Goal: Information Seeking & Learning: Learn about a topic

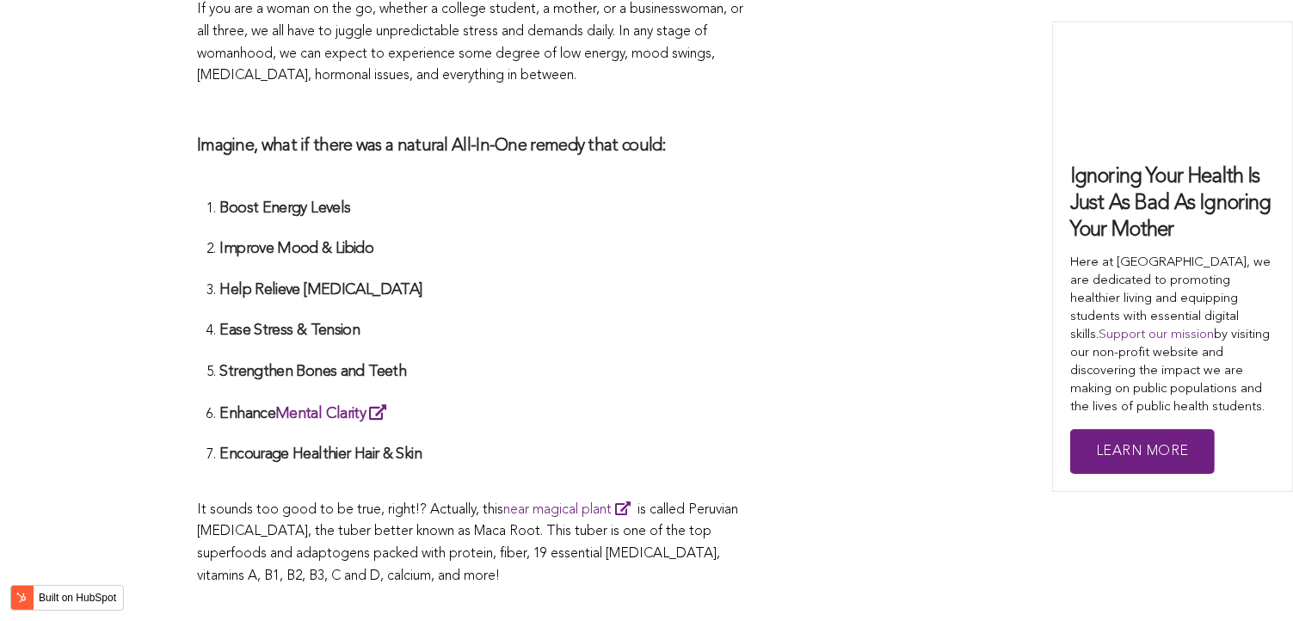
scroll to position [4535, 0]
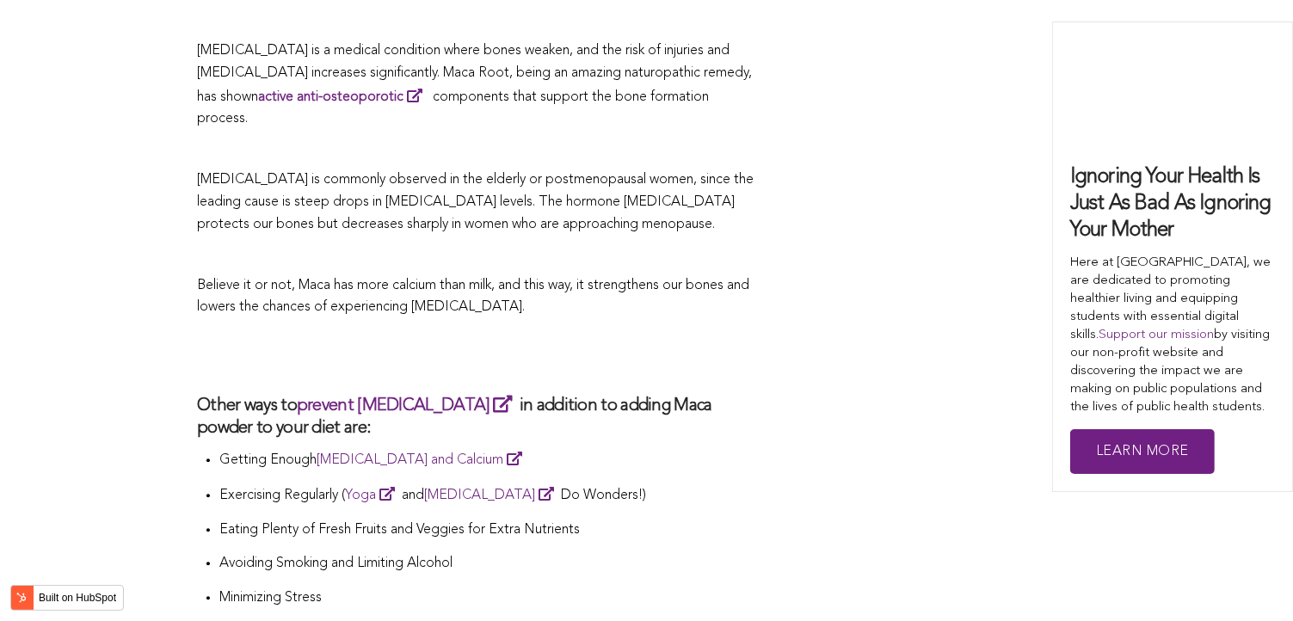
click at [587, 336] on h2 at bounding box center [476, 356] width 559 height 40
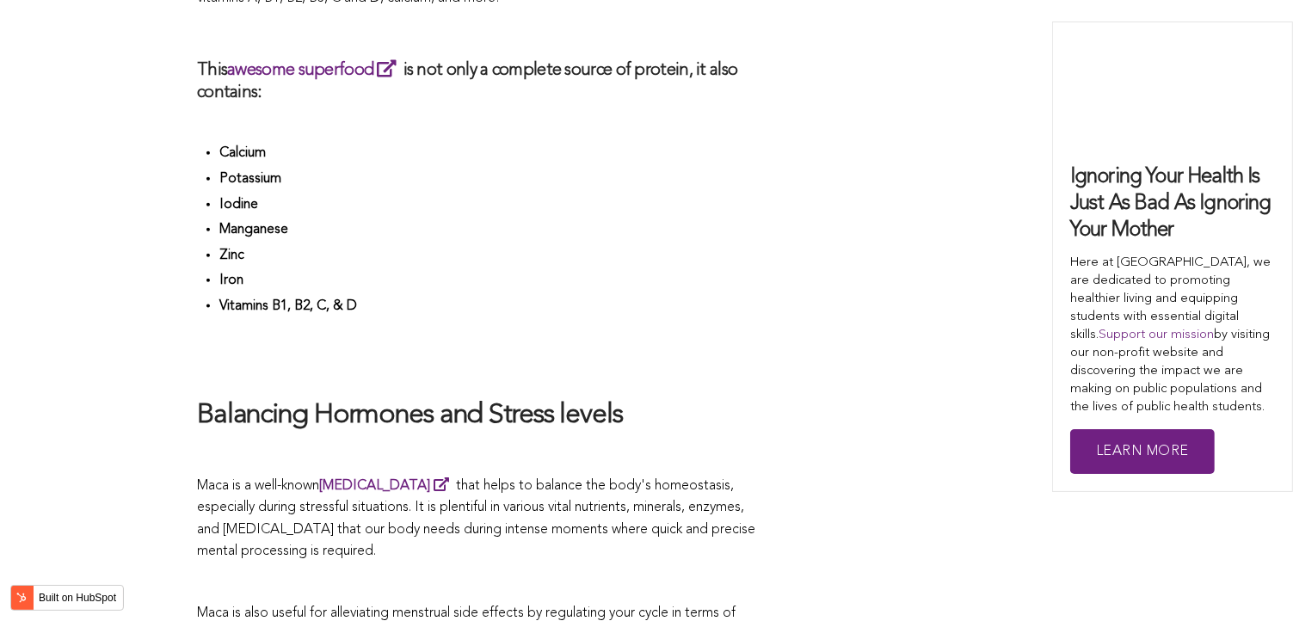
scroll to position [4437, 0]
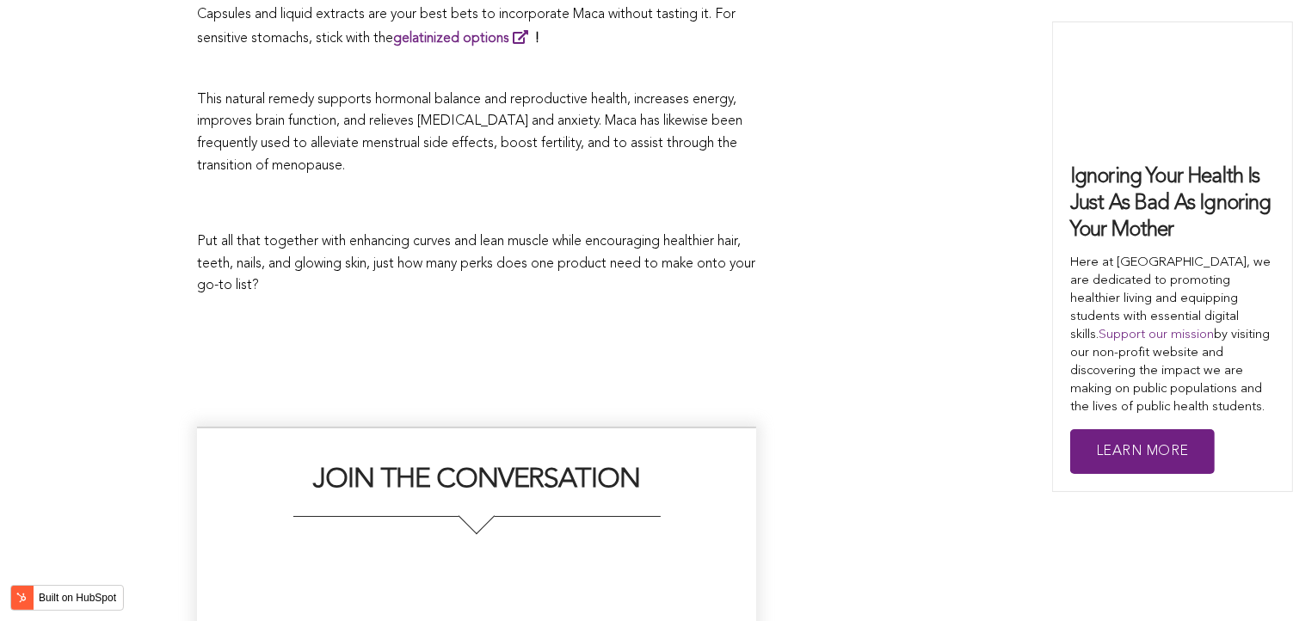
scroll to position [4141, 0]
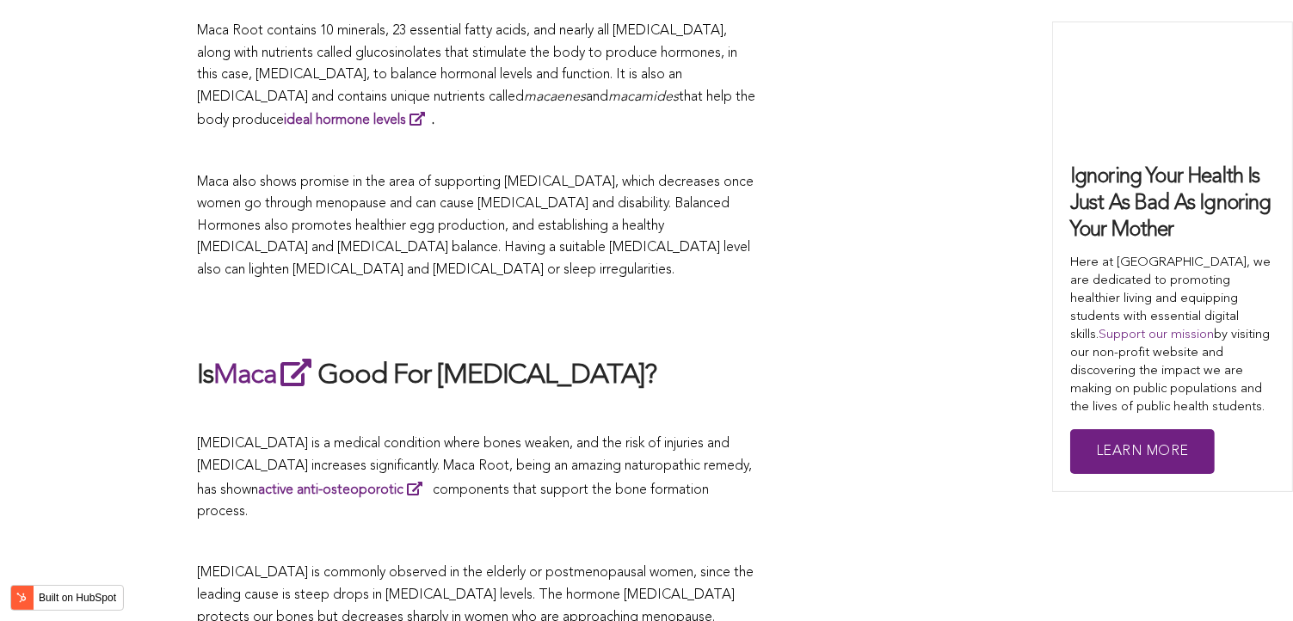
click at [653, 311] on h2 at bounding box center [476, 319] width 559 height 40
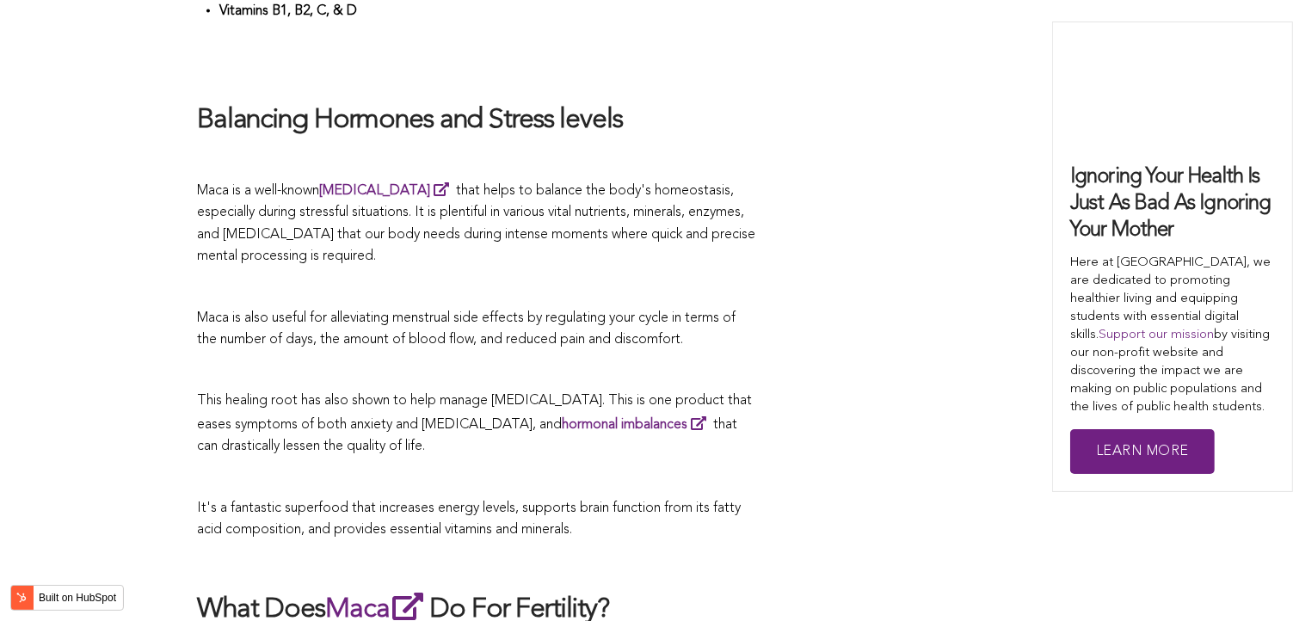
scroll to position [4000, 0]
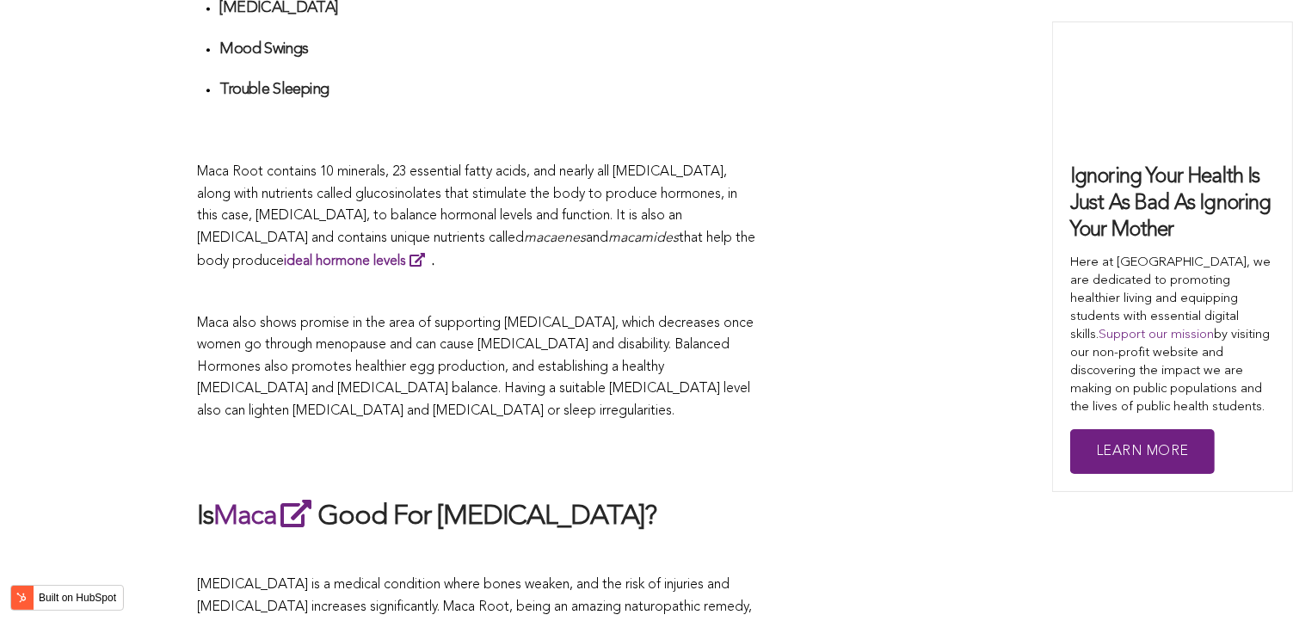
click at [709, 313] on p "Maca also shows promise in the area of supporting [MEDICAL_DATA], which decreas…" at bounding box center [476, 368] width 559 height 110
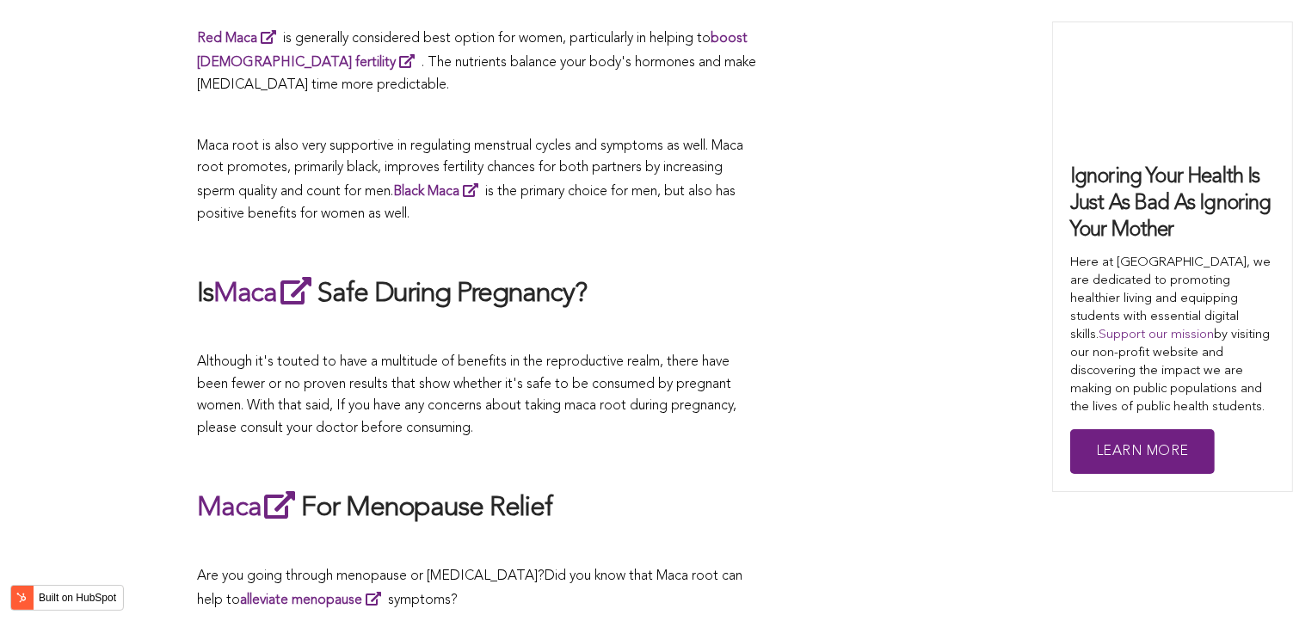
scroll to position [4118, 0]
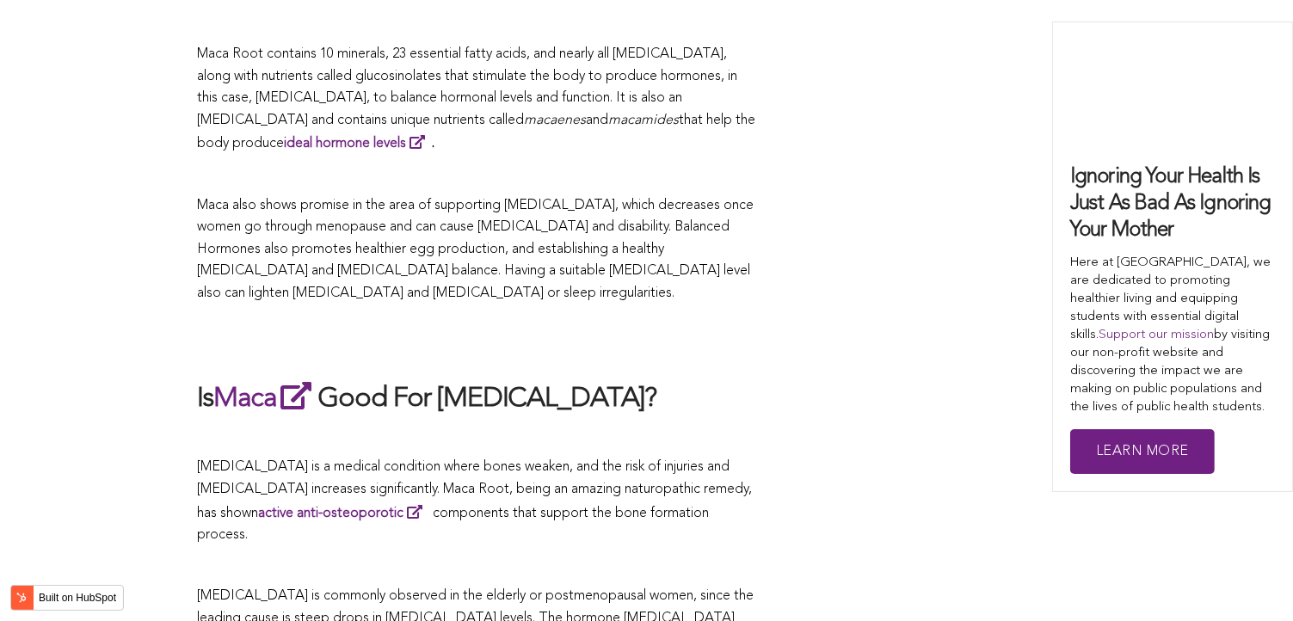
click at [577, 460] on span "[MEDICAL_DATA] is a medical condition where bones weaken, and the risk of injur…" at bounding box center [474, 501] width 555 height 82
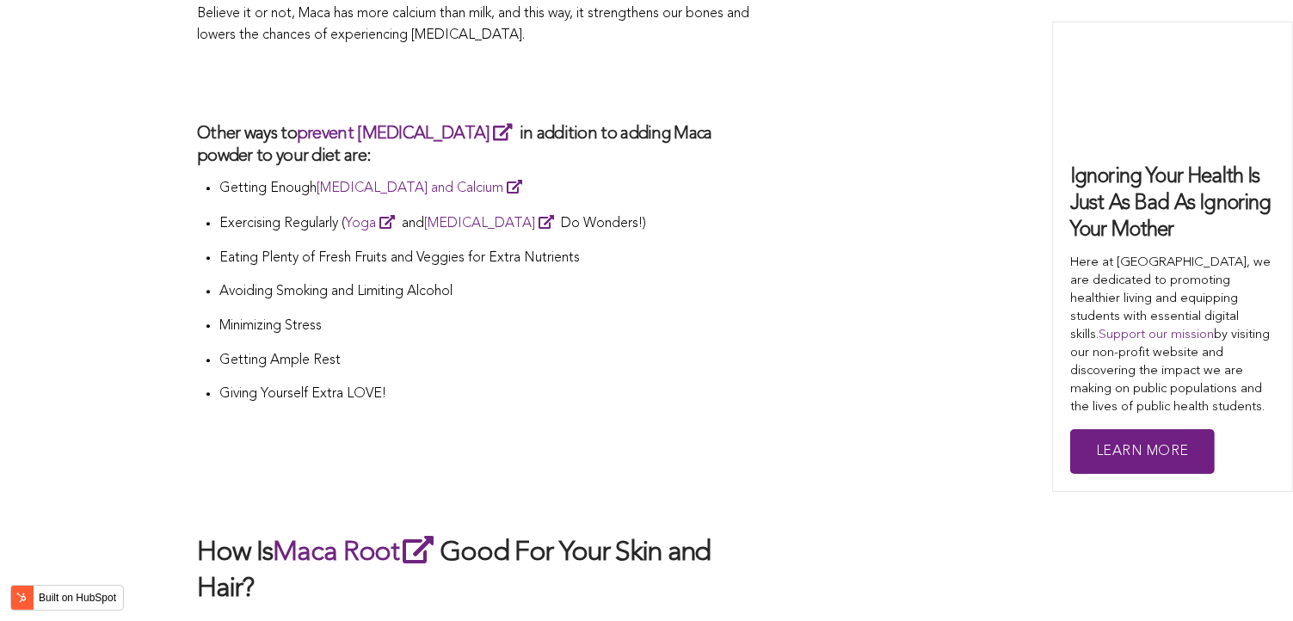
scroll to position [4380, 0]
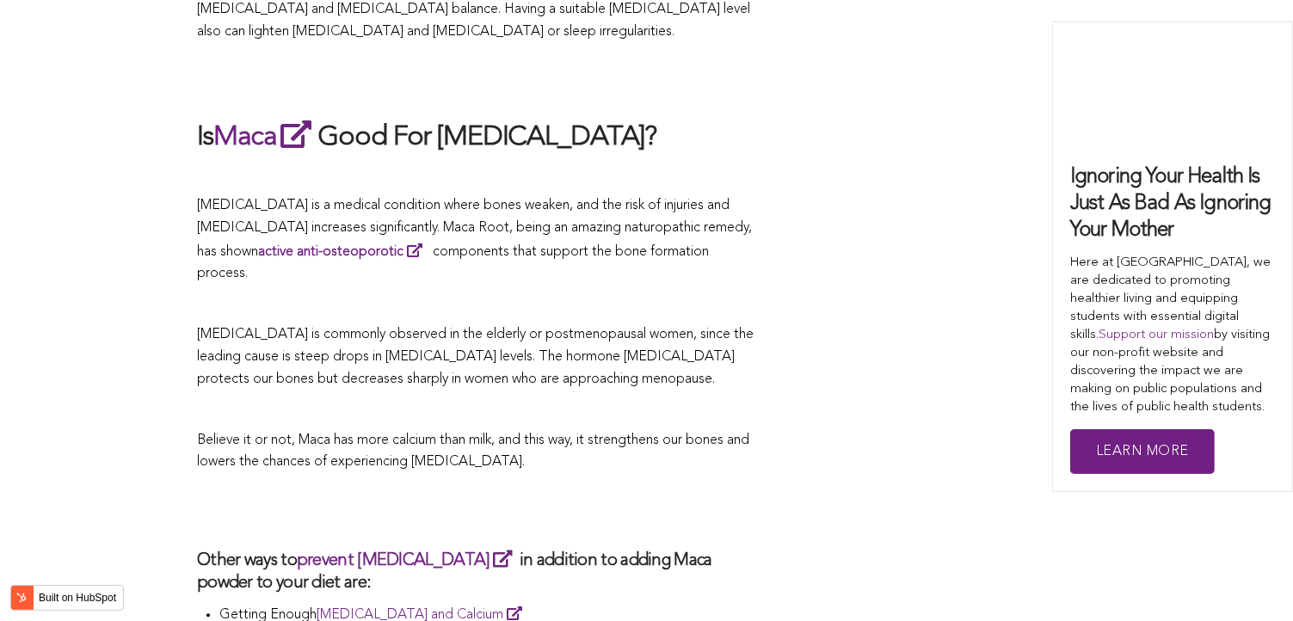
click at [716, 328] on span "[MEDICAL_DATA] is commonly observed in the elderly or postmenopausal women, sin…" at bounding box center [475, 357] width 556 height 58
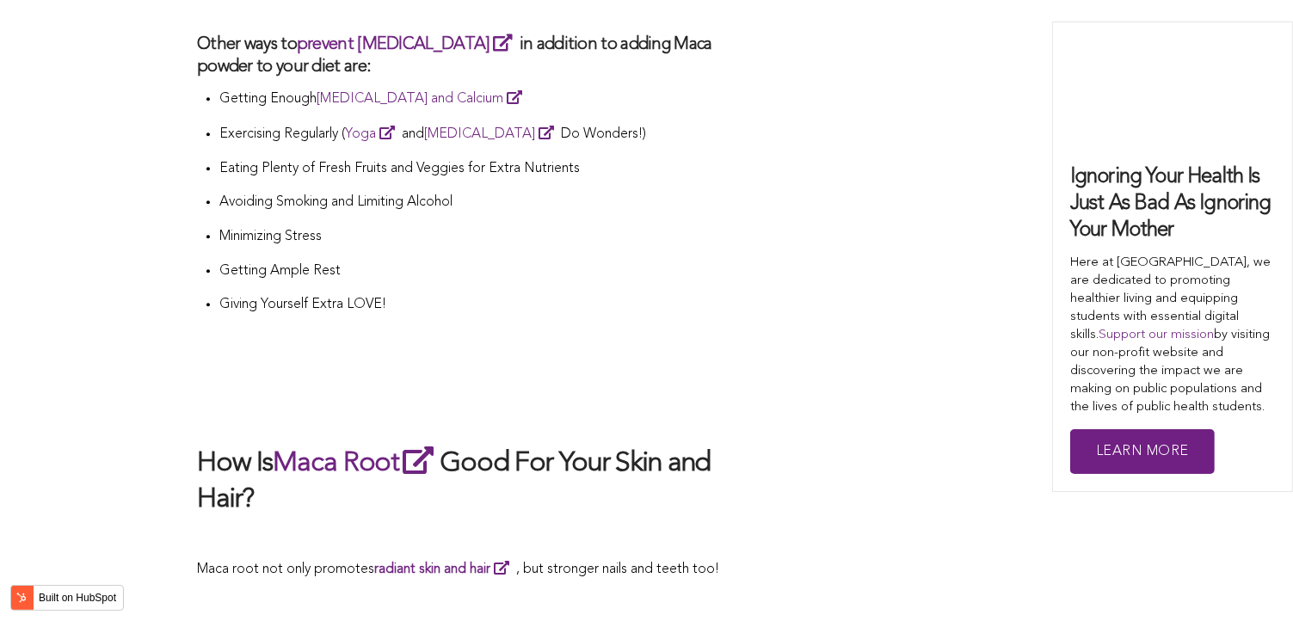
scroll to position [5278, 0]
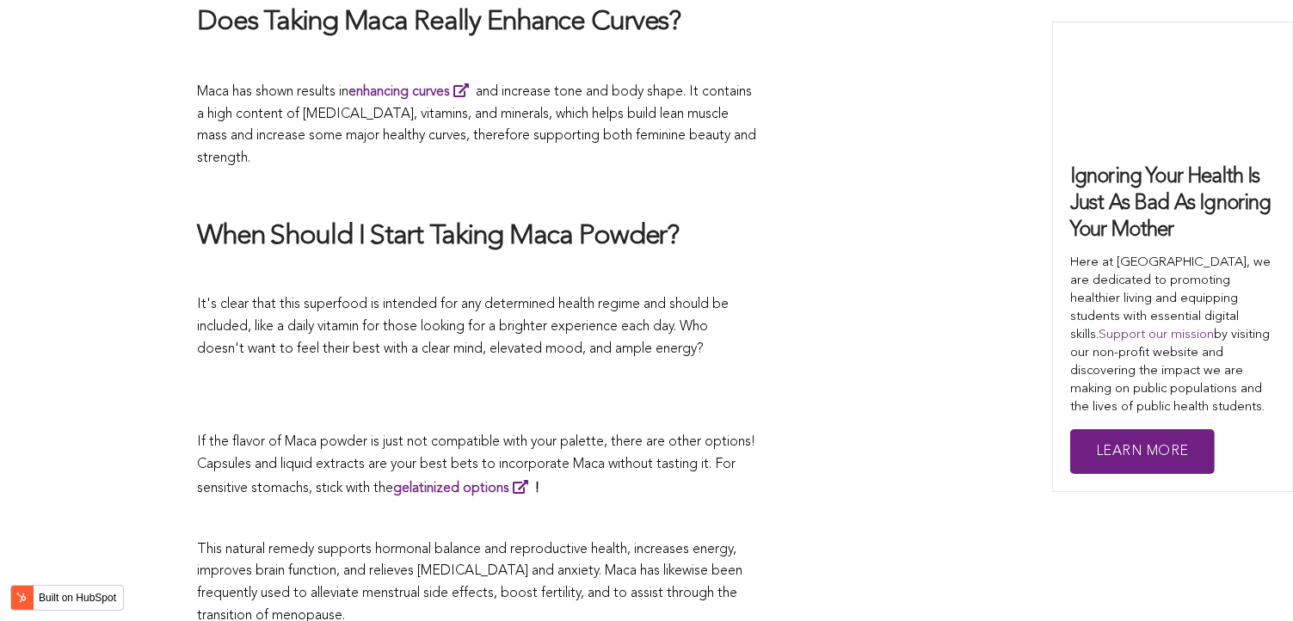
scroll to position [4010, 0]
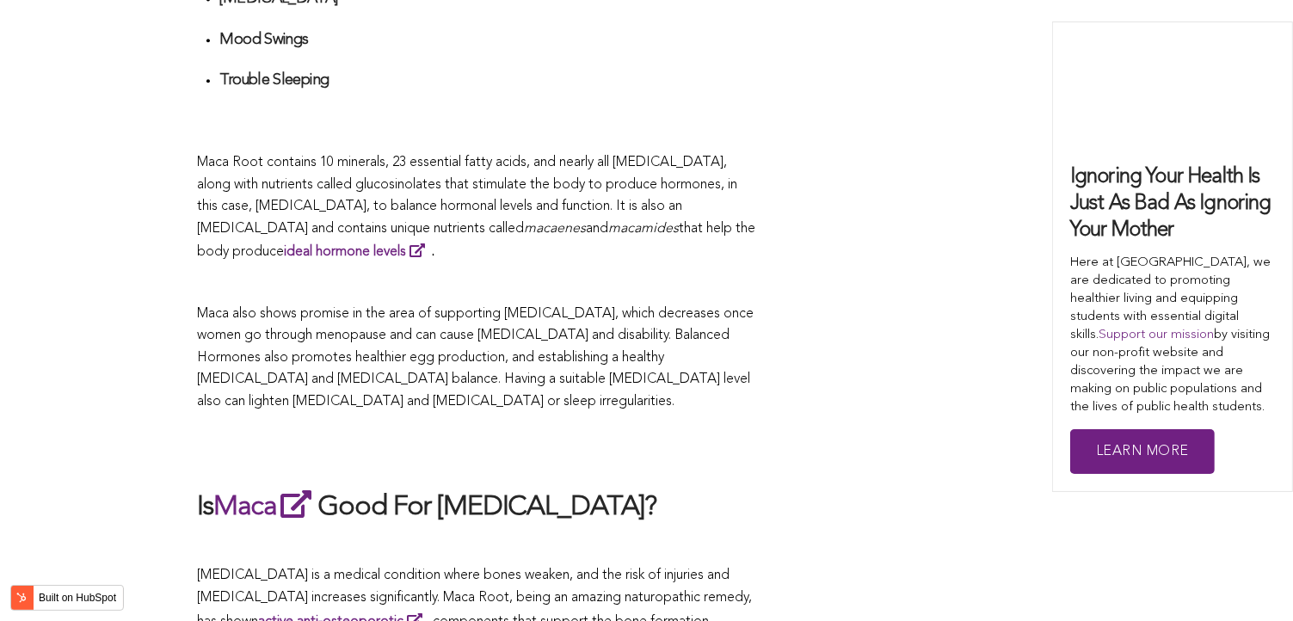
click at [600, 311] on span "Maca also shows promise in the area of supporting [MEDICAL_DATA], which decreas…" at bounding box center [475, 357] width 556 height 101
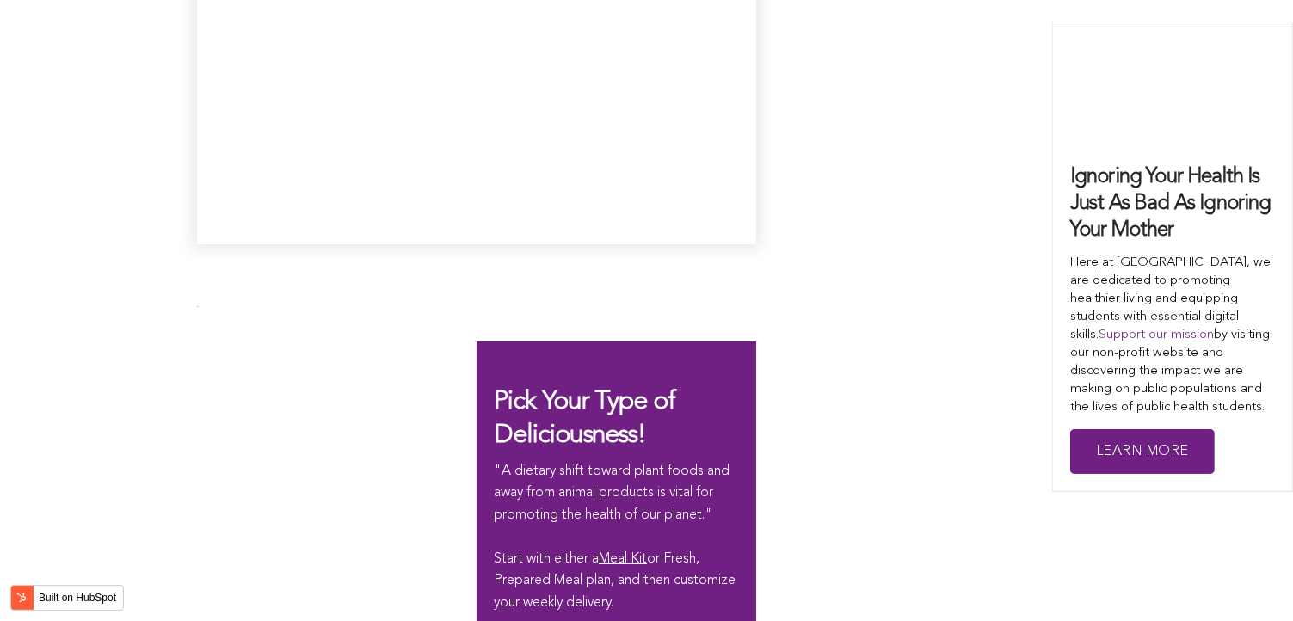
scroll to position [4056, 0]
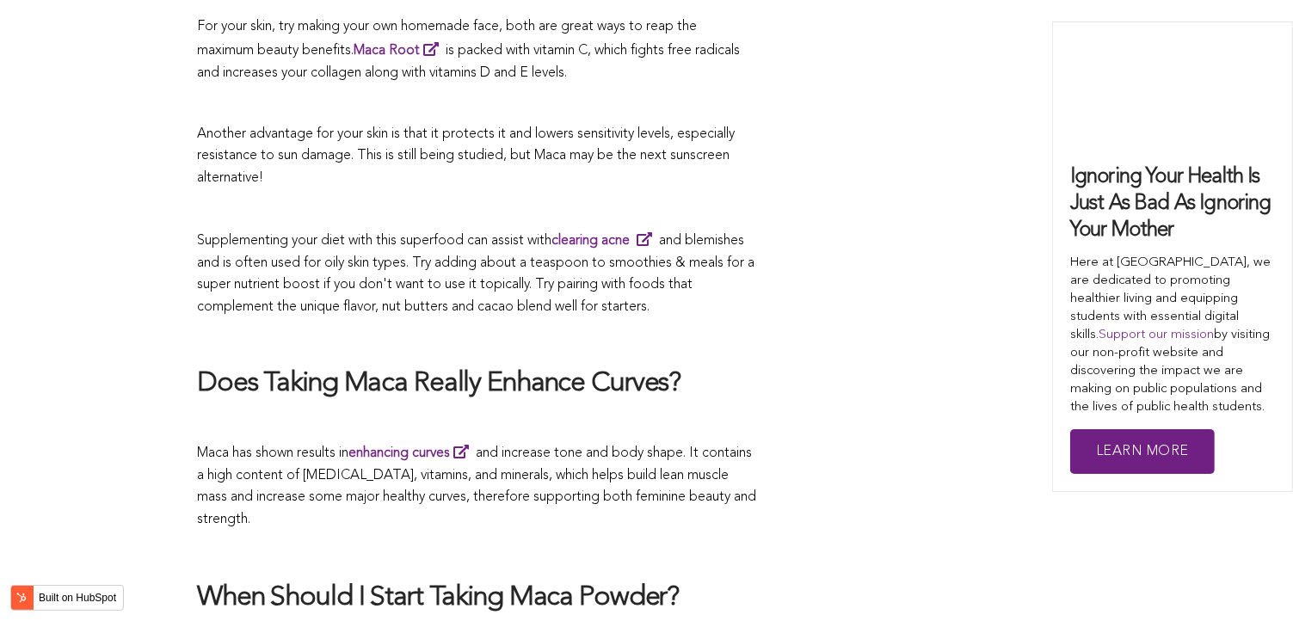
scroll to position [5777, 0]
